Goal: Task Accomplishment & Management: Manage account settings

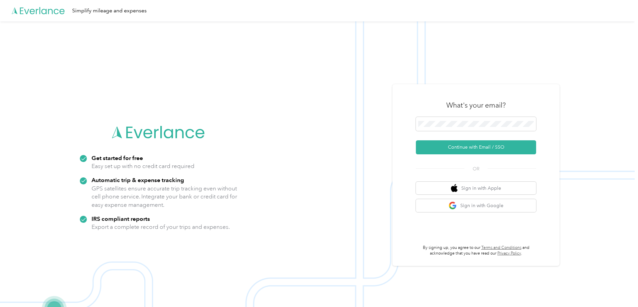
click at [453, 116] on div "What's your email?" at bounding box center [476, 105] width 120 height 23
click at [477, 144] on button "Continue with Email / SSO" at bounding box center [476, 147] width 120 height 14
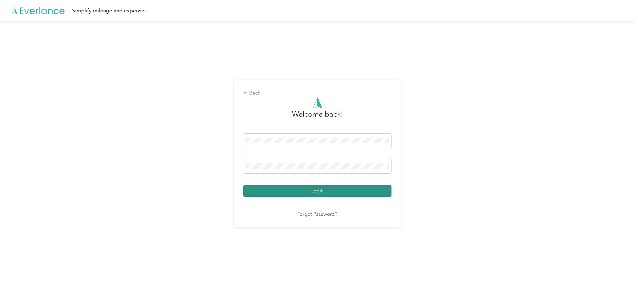
click at [307, 193] on button "Login" at bounding box center [317, 191] width 148 height 12
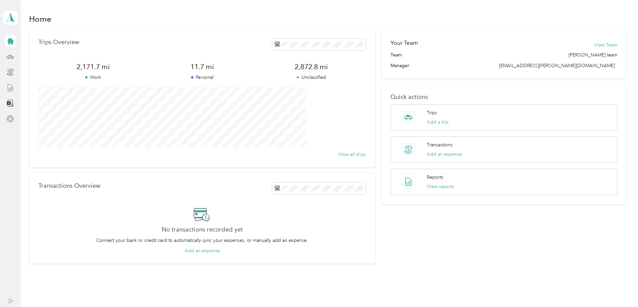
click at [15, 86] on div at bounding box center [10, 88] width 11 height 12
